Goal: Transaction & Acquisition: Purchase product/service

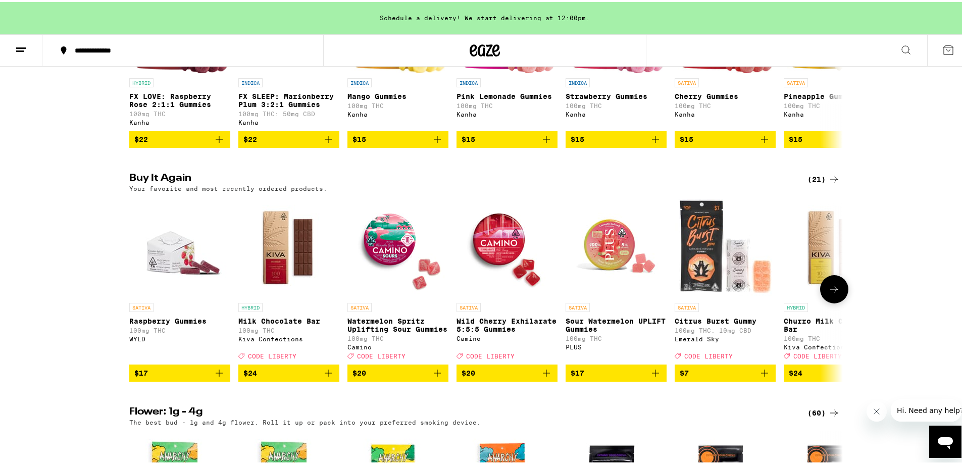
scroll to position [758, 0]
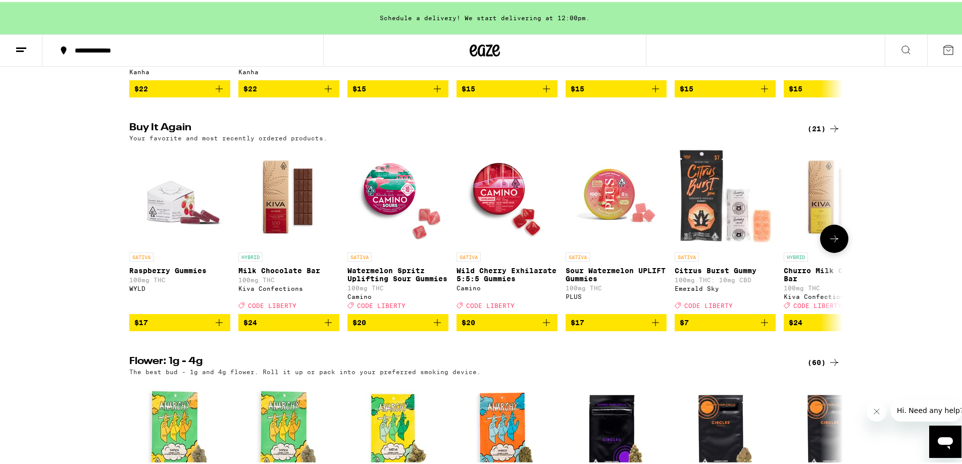
click at [292, 327] on span "$24" at bounding box center [288, 321] width 91 height 12
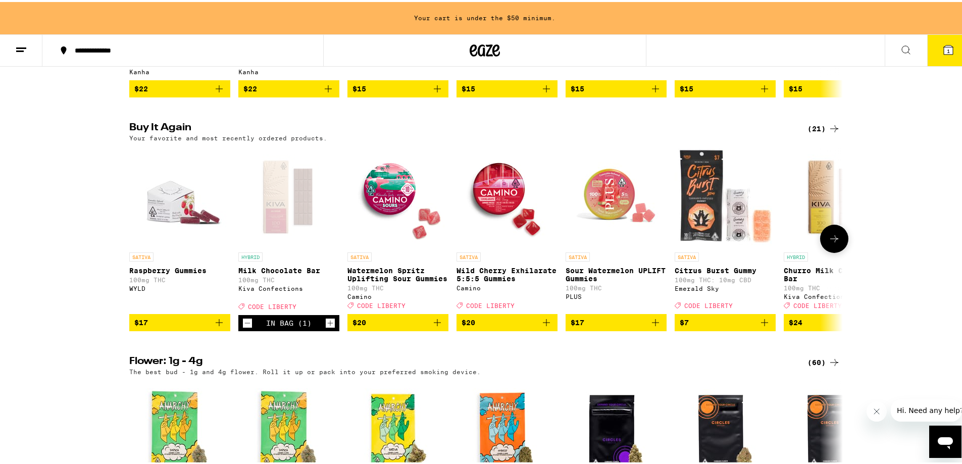
click at [399, 327] on span "$20" at bounding box center [398, 321] width 91 height 12
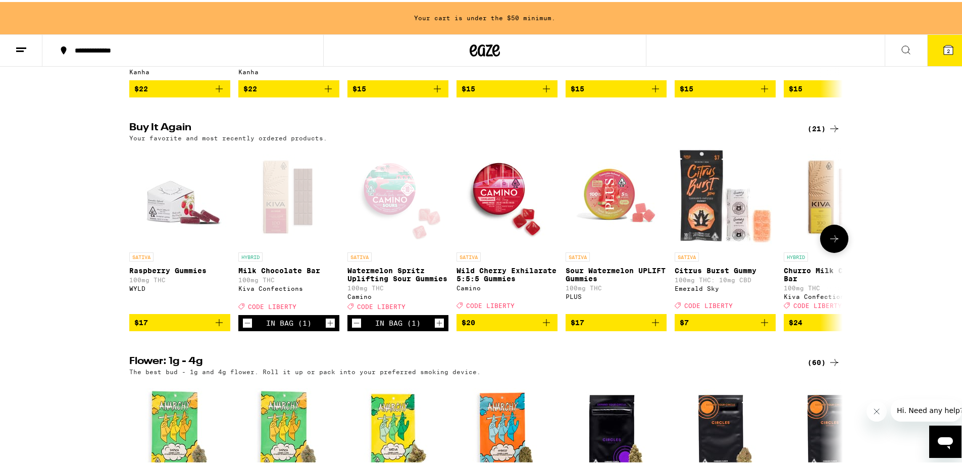
click at [505, 327] on span "$20" at bounding box center [507, 321] width 91 height 12
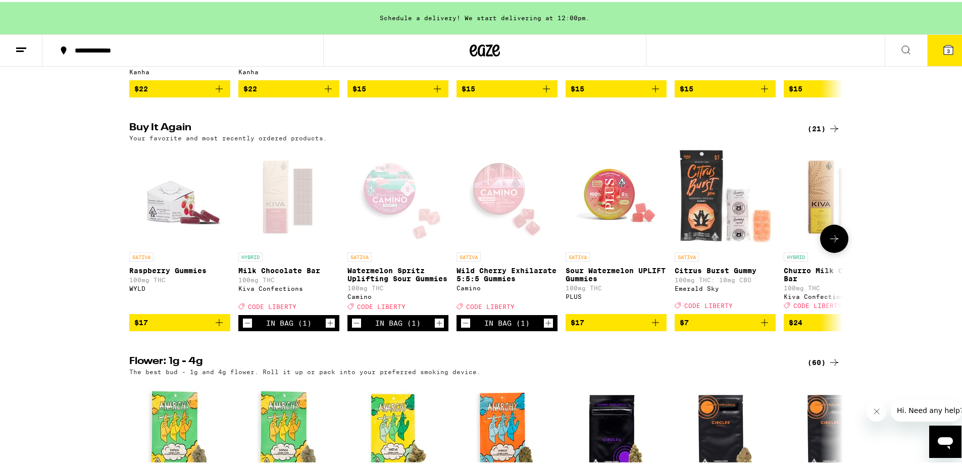
click at [831, 243] on icon at bounding box center [834, 237] width 12 height 12
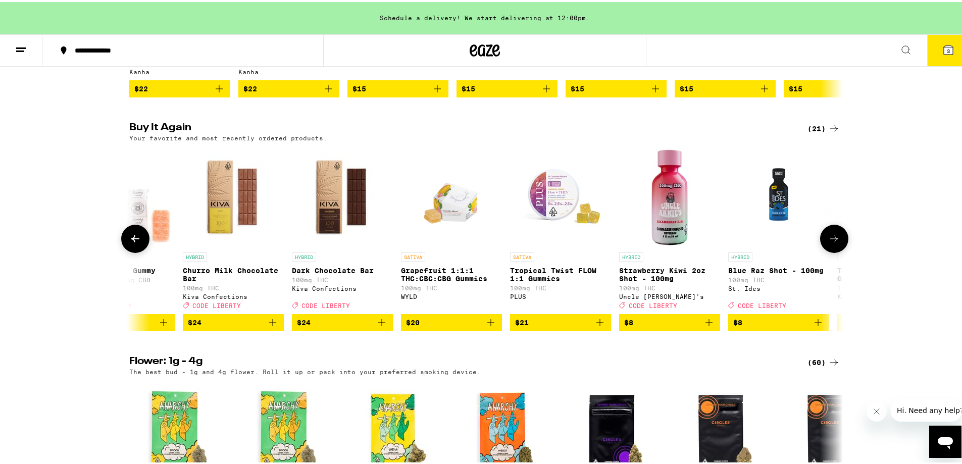
click at [651, 327] on span "$8" at bounding box center [669, 321] width 91 height 12
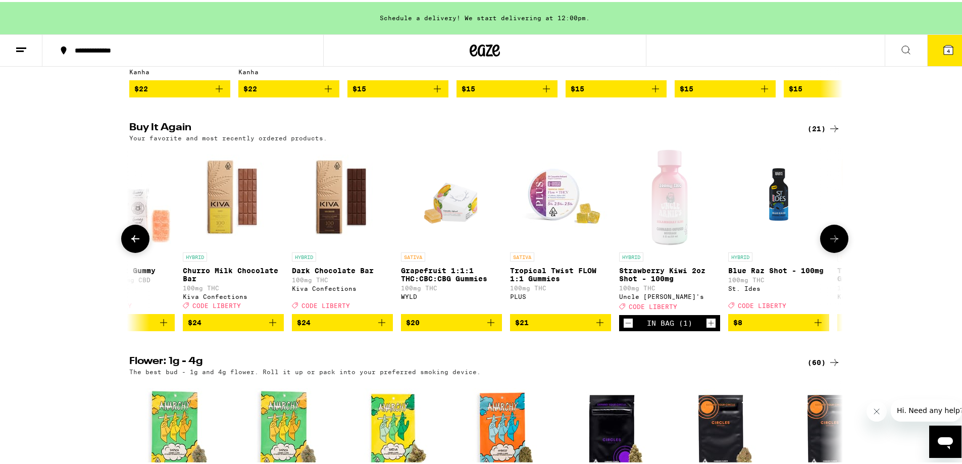
click at [835, 243] on icon at bounding box center [834, 237] width 12 height 12
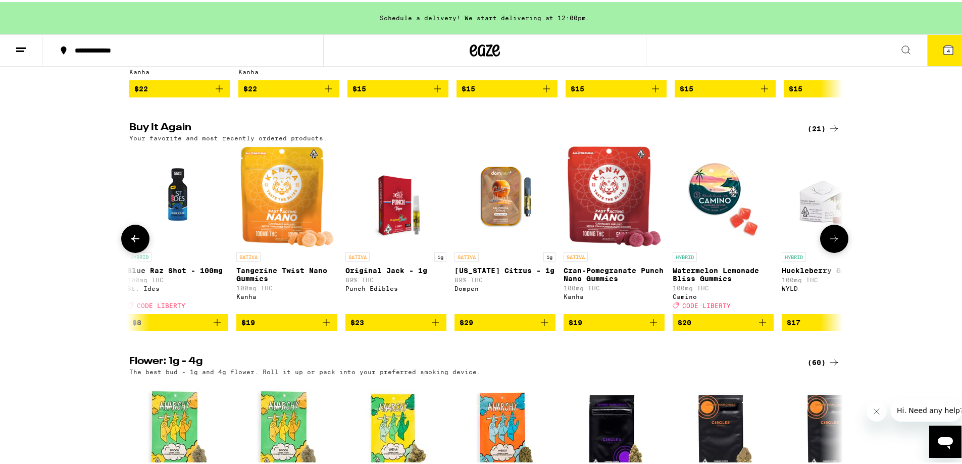
click at [828, 243] on icon at bounding box center [834, 237] width 12 height 12
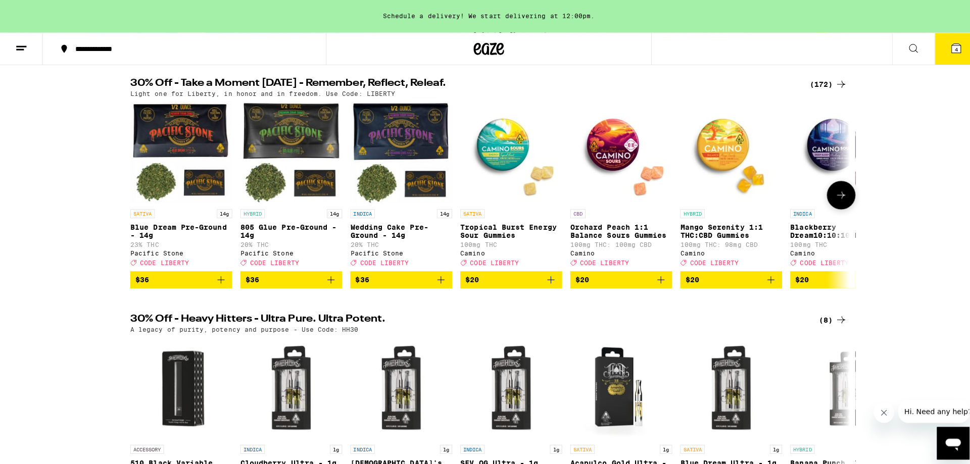
scroll to position [0, 0]
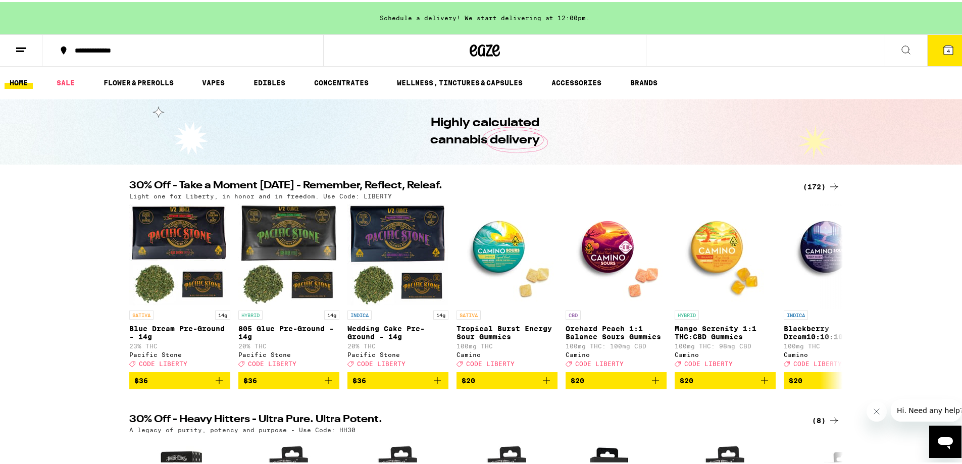
click at [944, 45] on icon at bounding box center [948, 47] width 9 height 9
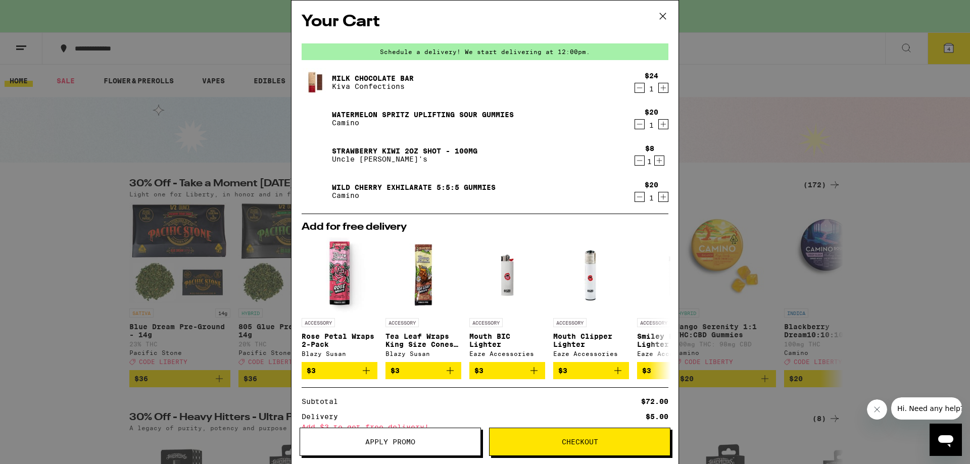
click at [659, 89] on icon "Increment" at bounding box center [663, 88] width 9 height 12
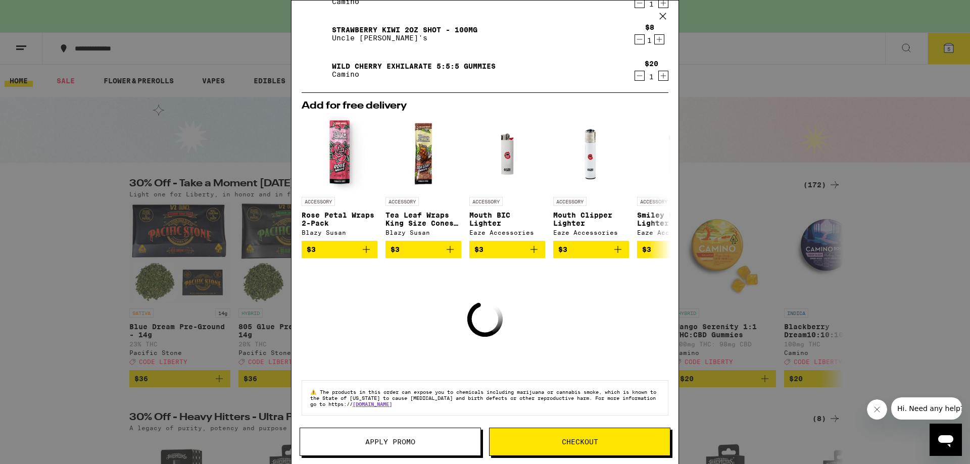
scroll to position [99, 0]
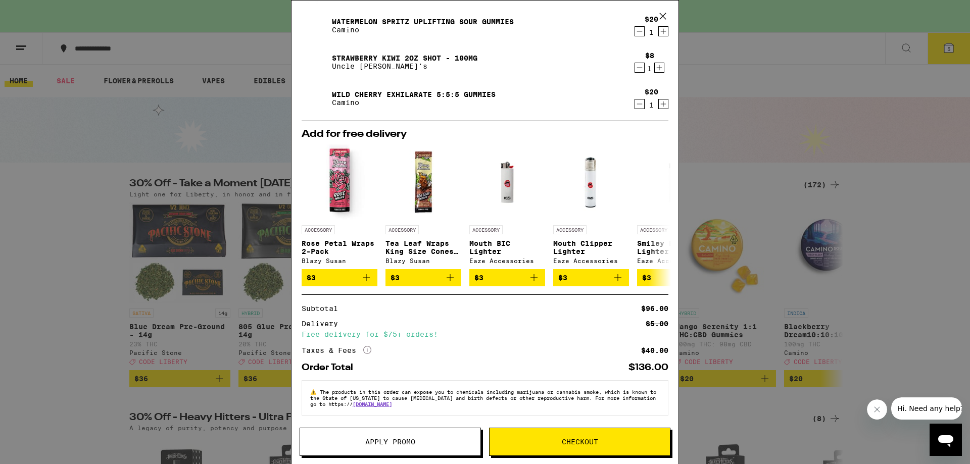
drag, startPoint x: 421, startPoint y: 445, endPoint x: 464, endPoint y: 413, distance: 53.3
click at [421, 445] on button "Apply Promo" at bounding box center [390, 442] width 181 height 28
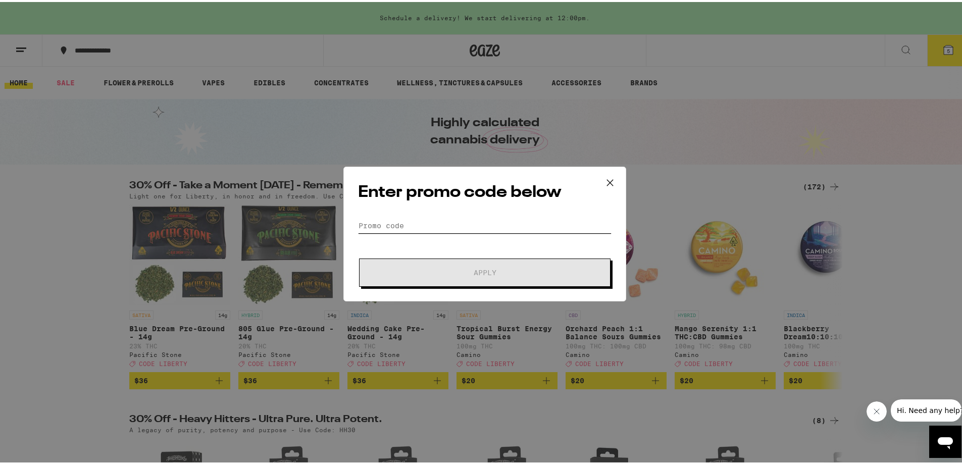
click at [460, 225] on input "Promo Code" at bounding box center [485, 223] width 254 height 15
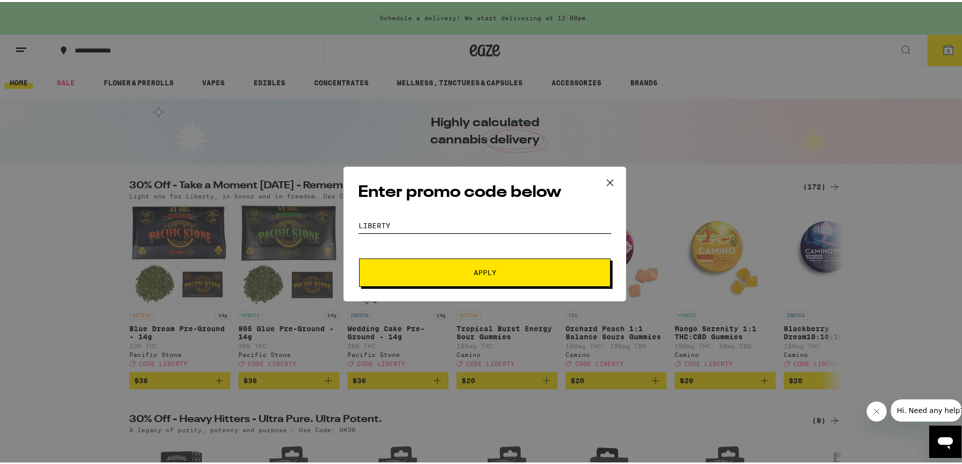
type input "liberty"
drag, startPoint x: 474, startPoint y: 266, endPoint x: 487, endPoint y: 266, distance: 13.6
click at [474, 265] on button "Apply" at bounding box center [485, 271] width 252 height 28
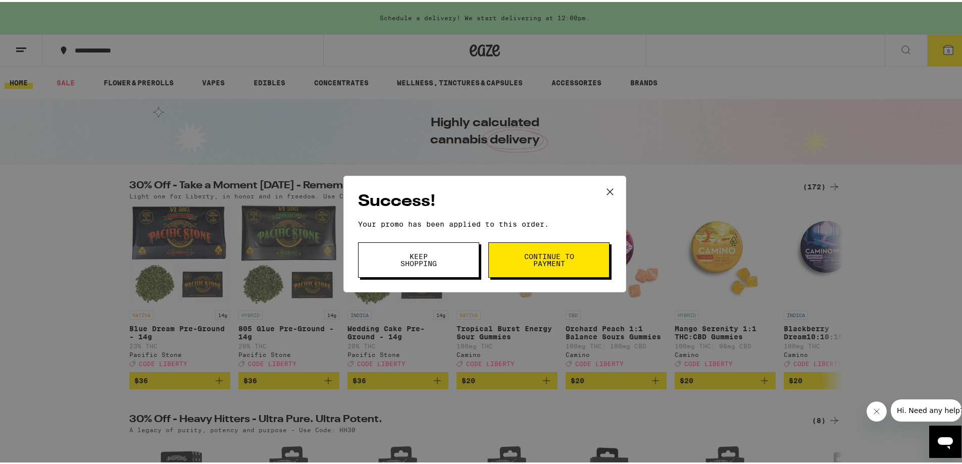
click at [444, 260] on button "Keep Shopping" at bounding box center [418, 257] width 121 height 35
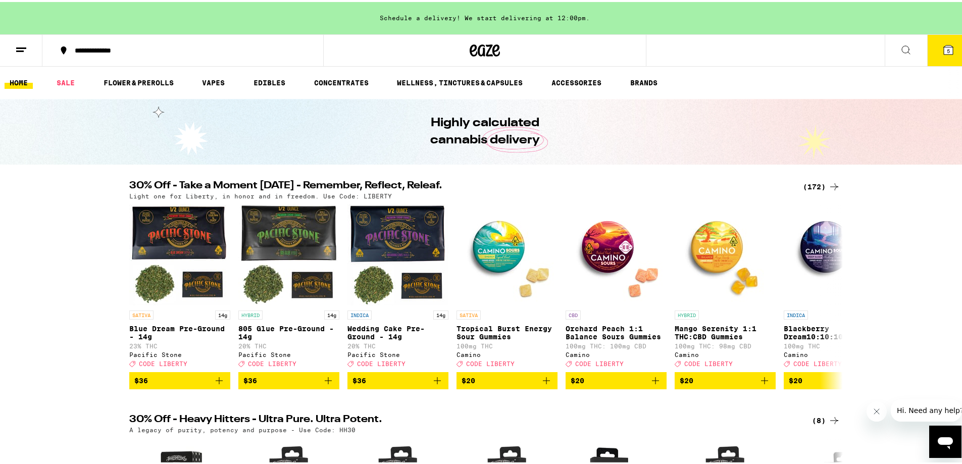
click at [947, 48] on span "5" at bounding box center [948, 49] width 3 height 6
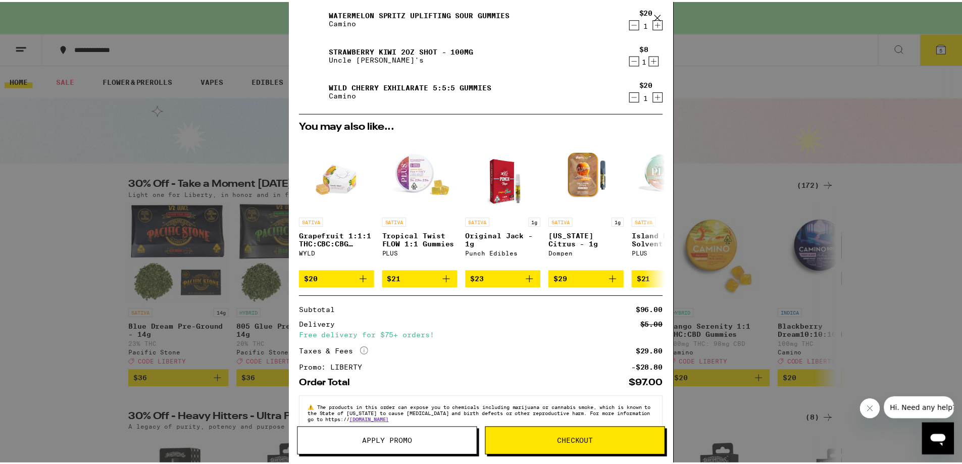
scroll to position [125, 0]
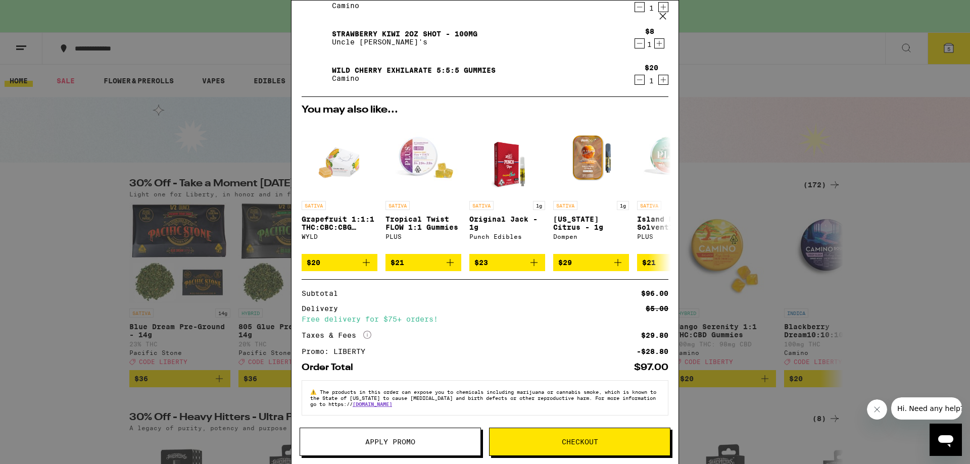
click at [586, 444] on span "Checkout" at bounding box center [580, 441] width 36 height 7
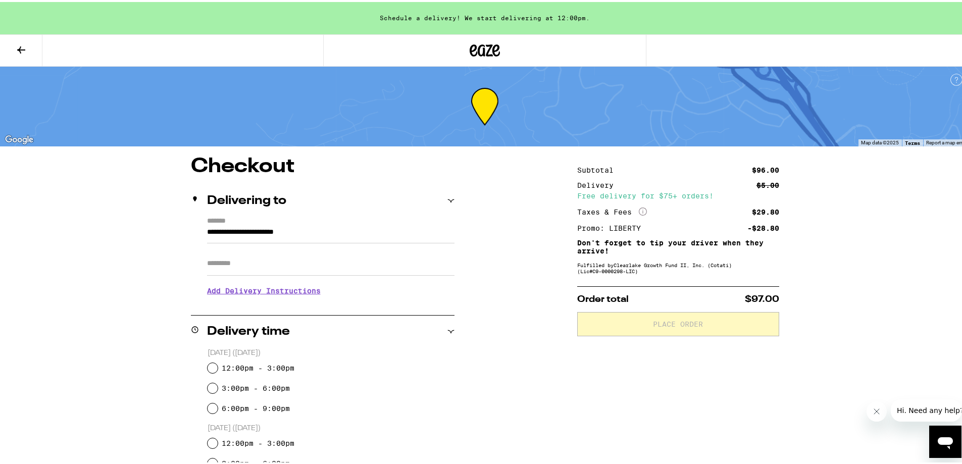
click at [339, 221] on label "*******" at bounding box center [330, 219] width 247 height 9
click at [339, 224] on input "**********" at bounding box center [330, 232] width 247 height 17
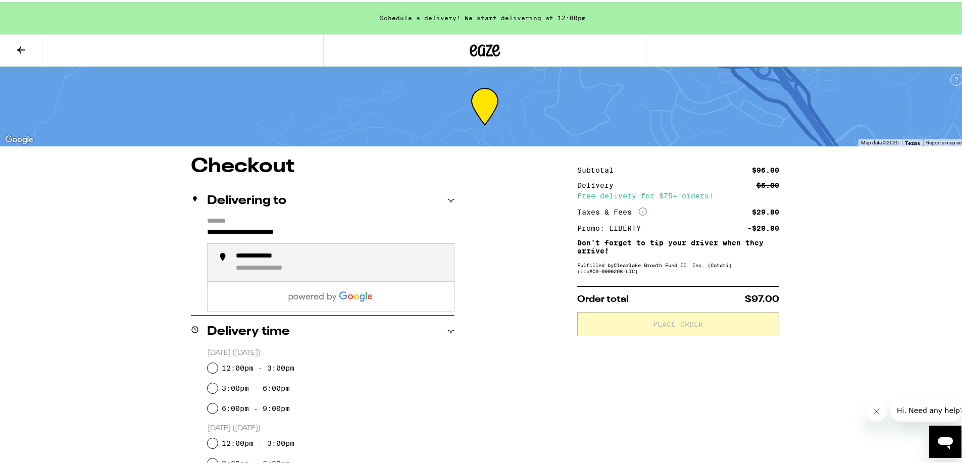
drag, startPoint x: 352, startPoint y: 236, endPoint x: 191, endPoint y: 235, distance: 160.6
click at [191, 235] on div "**********" at bounding box center [323, 258] width 264 height 87
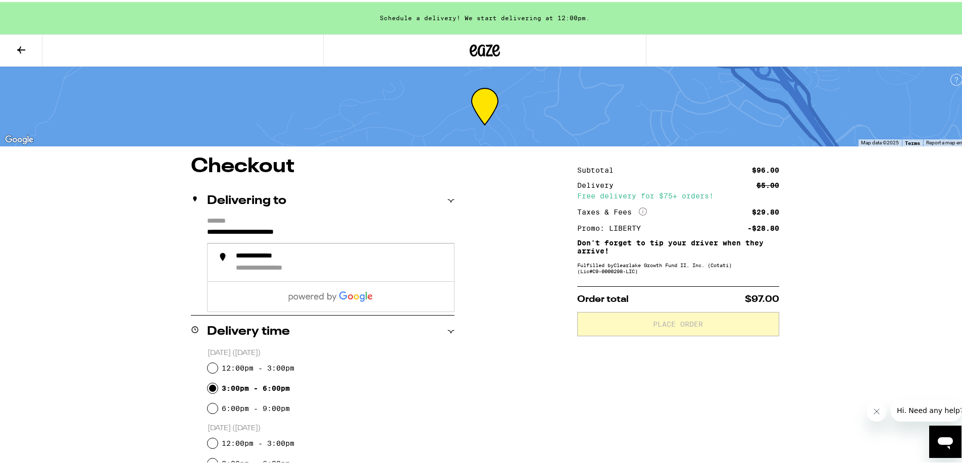
click at [208, 387] on input "3:00pm - 6:00pm" at bounding box center [213, 386] width 10 height 10
radio input "true"
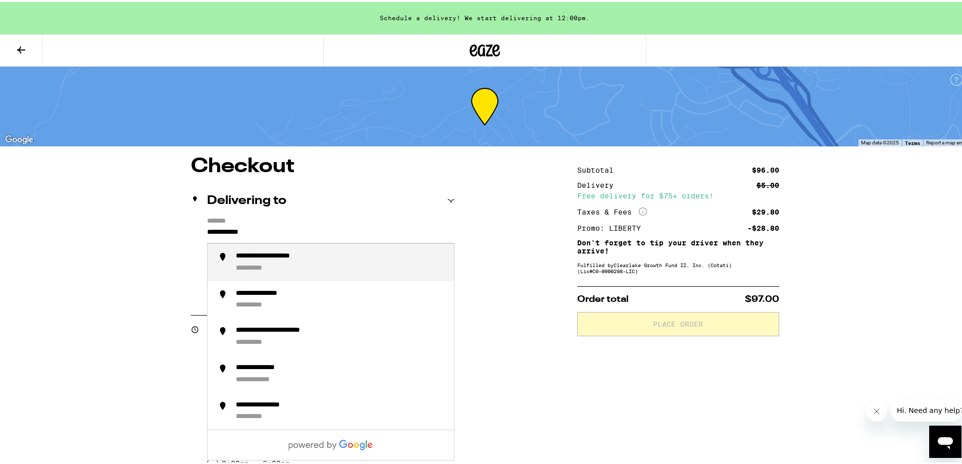
click at [359, 254] on div "**********" at bounding box center [341, 260] width 210 height 21
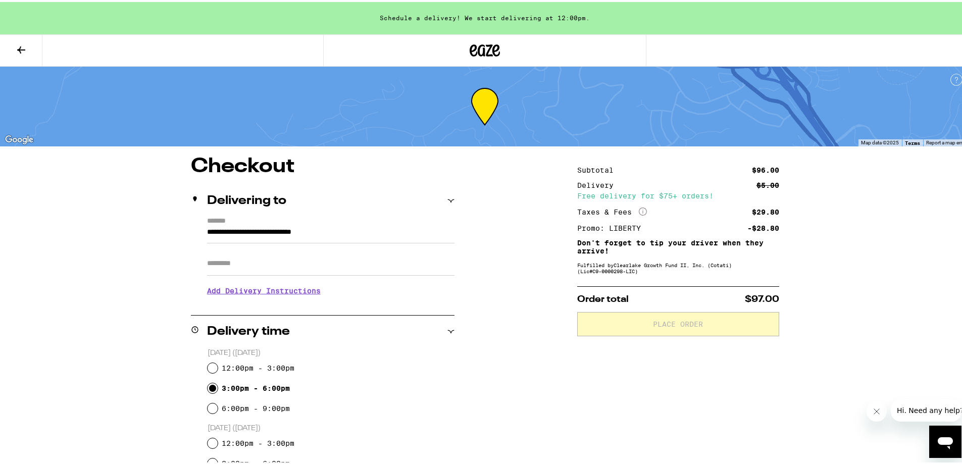
type input "**********"
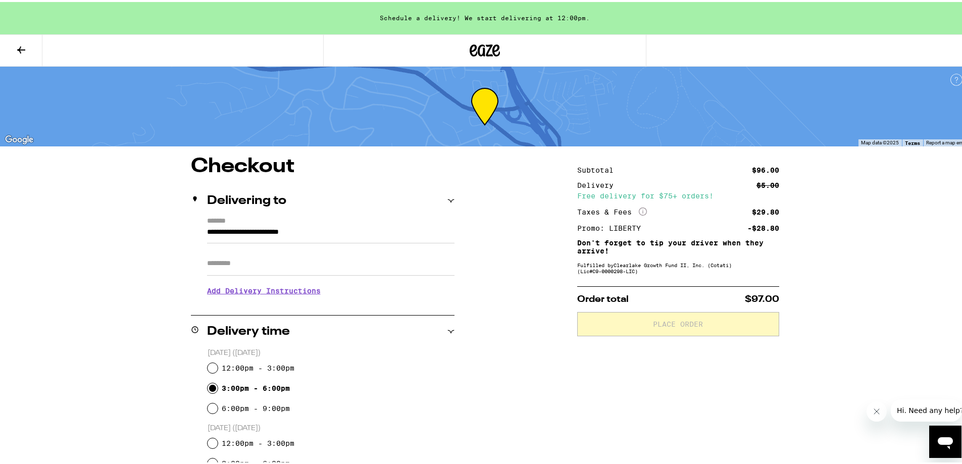
click at [298, 291] on h3 "Add Delivery Instructions" at bounding box center [330, 288] width 247 height 23
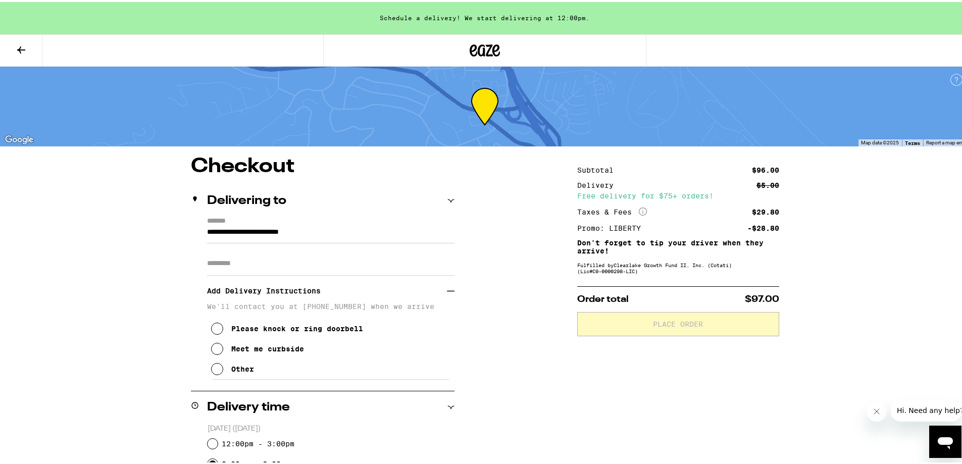
click at [212, 353] on icon at bounding box center [217, 347] width 12 height 12
click at [217, 367] on icon at bounding box center [217, 367] width 12 height 12
click at [329, 389] on textarea "Enter any other delivery instructions you want driver to know" at bounding box center [331, 400] width 240 height 47
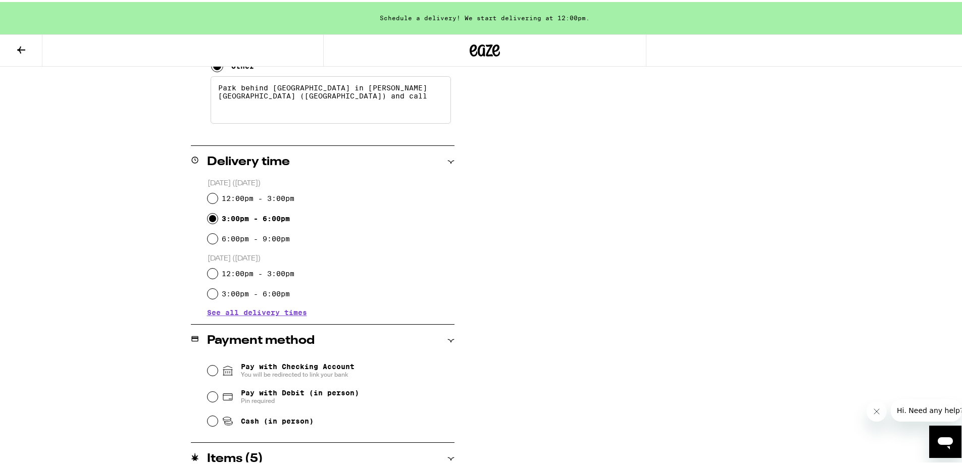
scroll to position [404, 0]
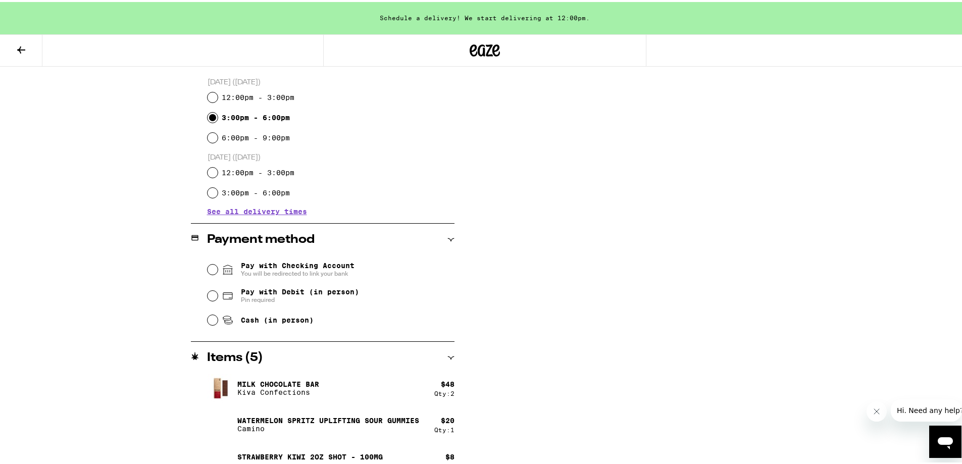
type textarea "Park behind [GEOGRAPHIC_DATA] in [PERSON_NAME][GEOGRAPHIC_DATA] ([GEOGRAPHIC_DA…"
click at [209, 296] on input "Pay with Debit (in person) Pin required" at bounding box center [213, 294] width 10 height 10
radio input "true"
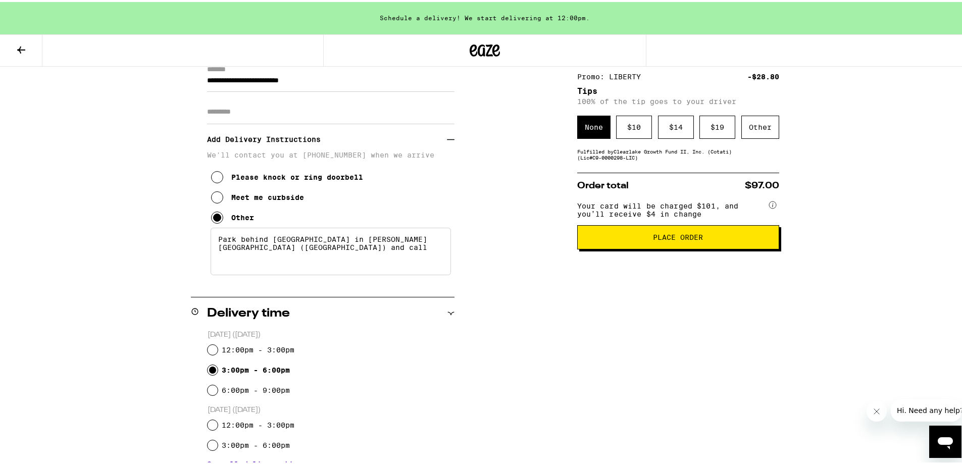
scroll to position [253, 0]
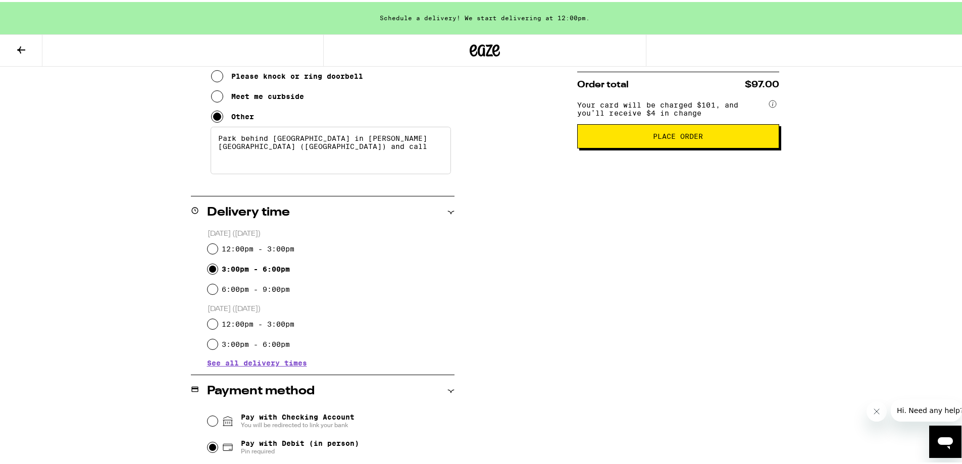
click at [658, 138] on span "Place Order" at bounding box center [678, 134] width 50 height 7
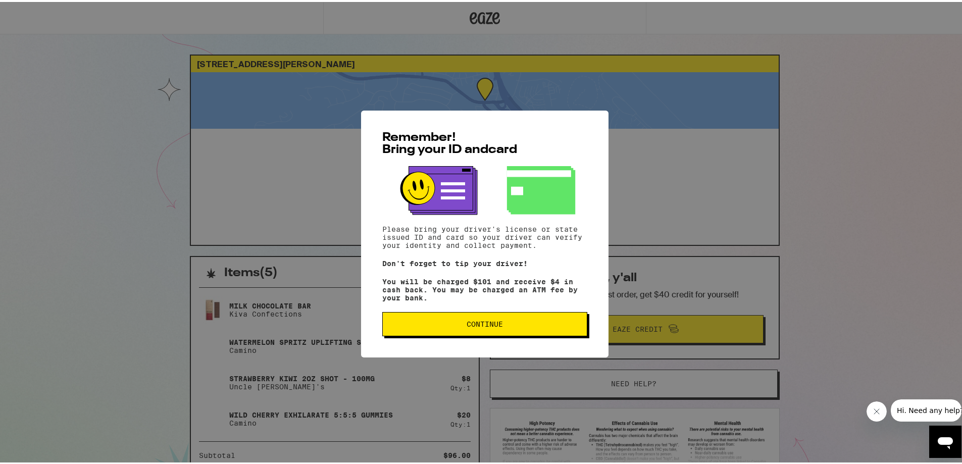
click at [445, 323] on span "Continue" at bounding box center [485, 322] width 188 height 7
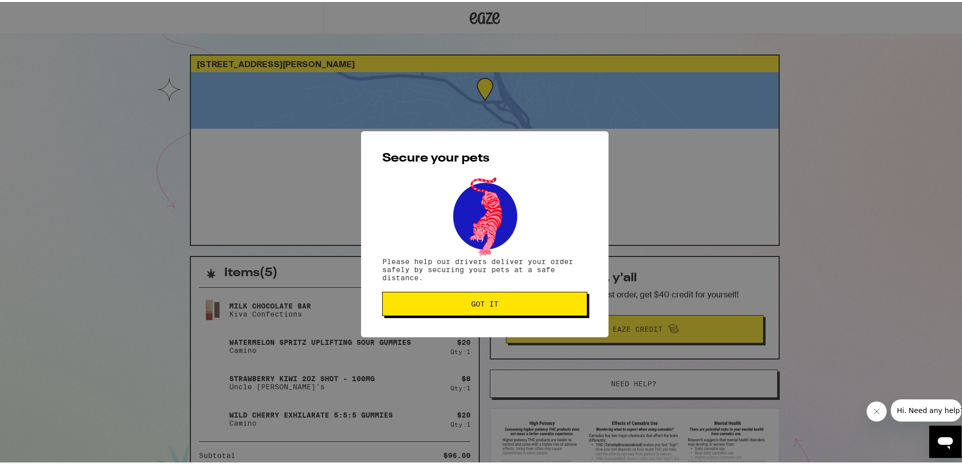
click at [494, 298] on span "Got it" at bounding box center [484, 301] width 27 height 7
